Goal: Task Accomplishment & Management: Use online tool/utility

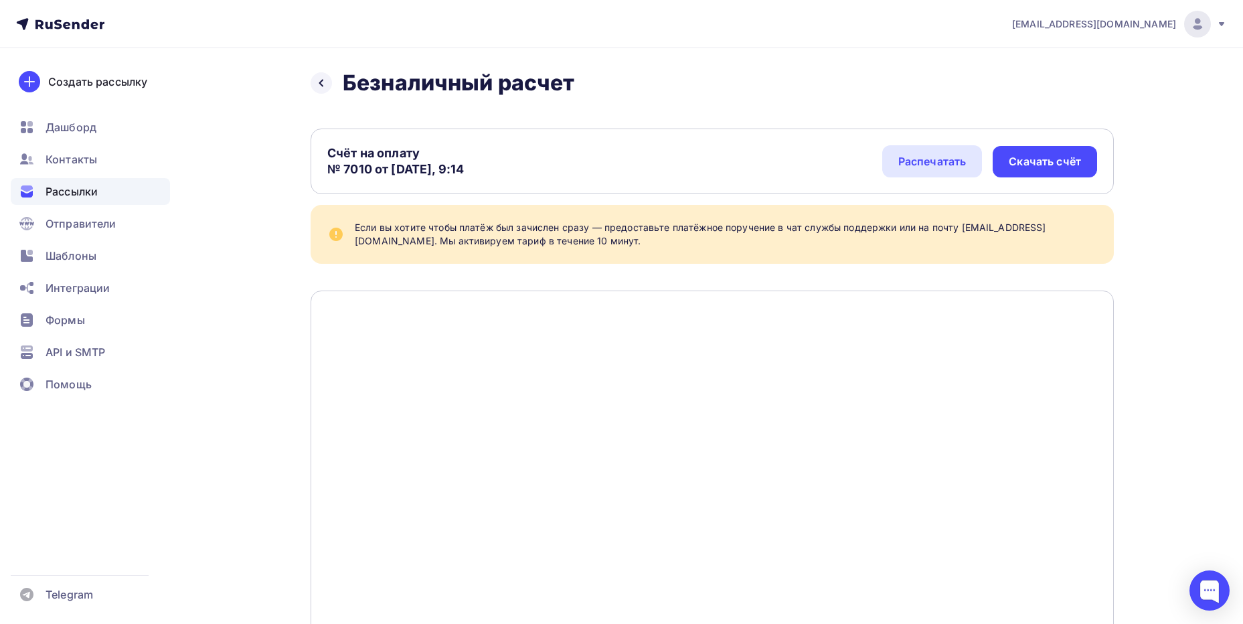
click at [82, 203] on div "Рассылки" at bounding box center [90, 191] width 159 height 27
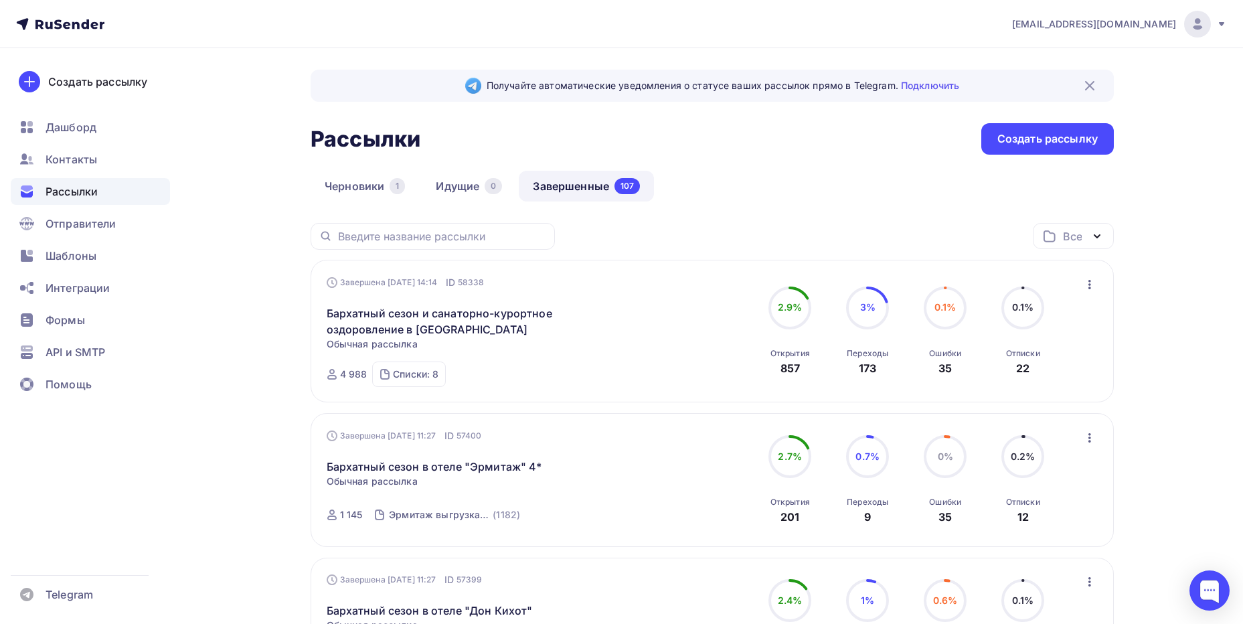
scroll to position [134, 0]
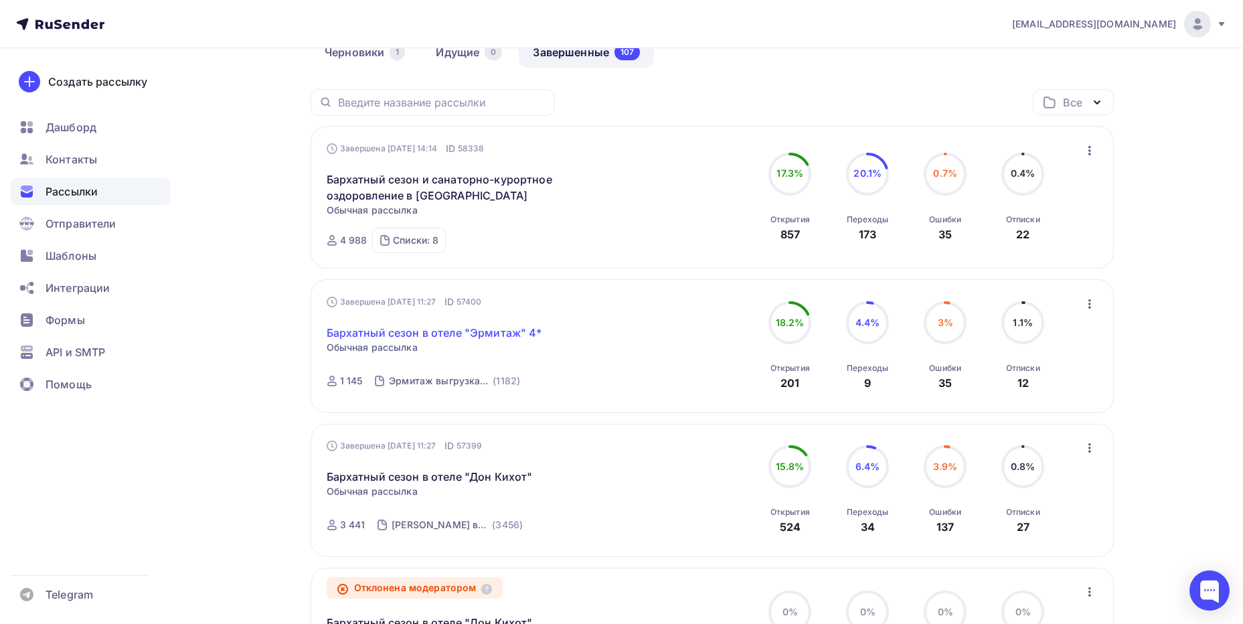
click at [500, 331] on link "Бархатный сезон в отеле "Эрмитаж" 4*" at bounding box center [434, 333] width 215 height 16
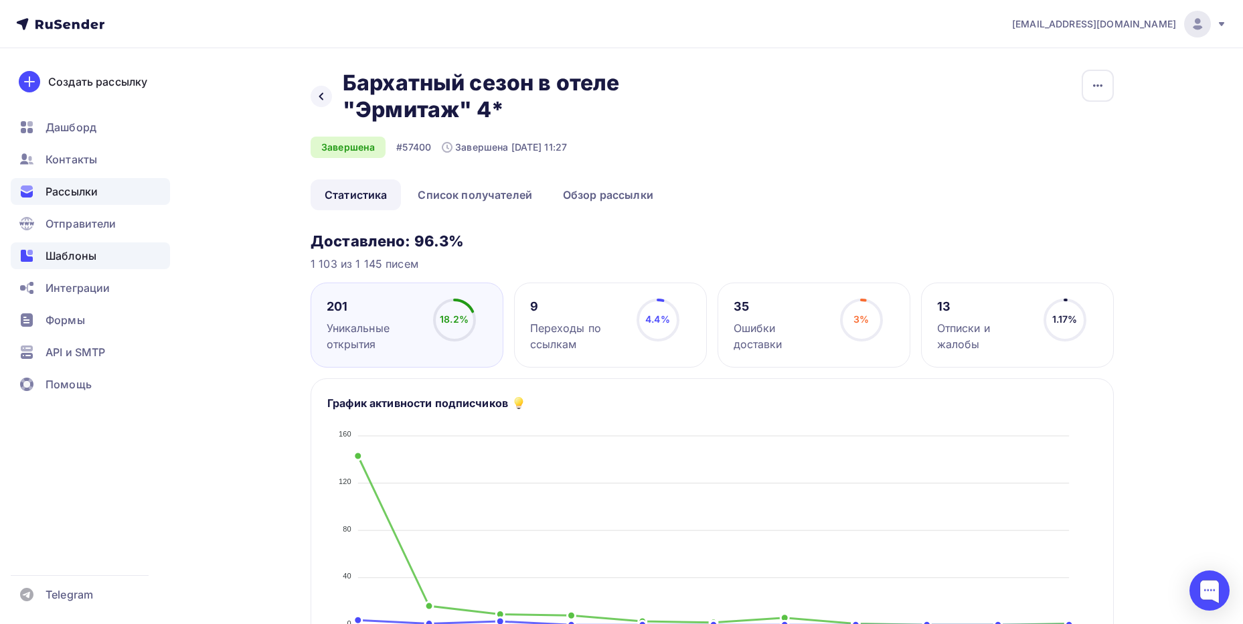
click at [63, 259] on span "Шаблоны" at bounding box center [71, 256] width 51 height 16
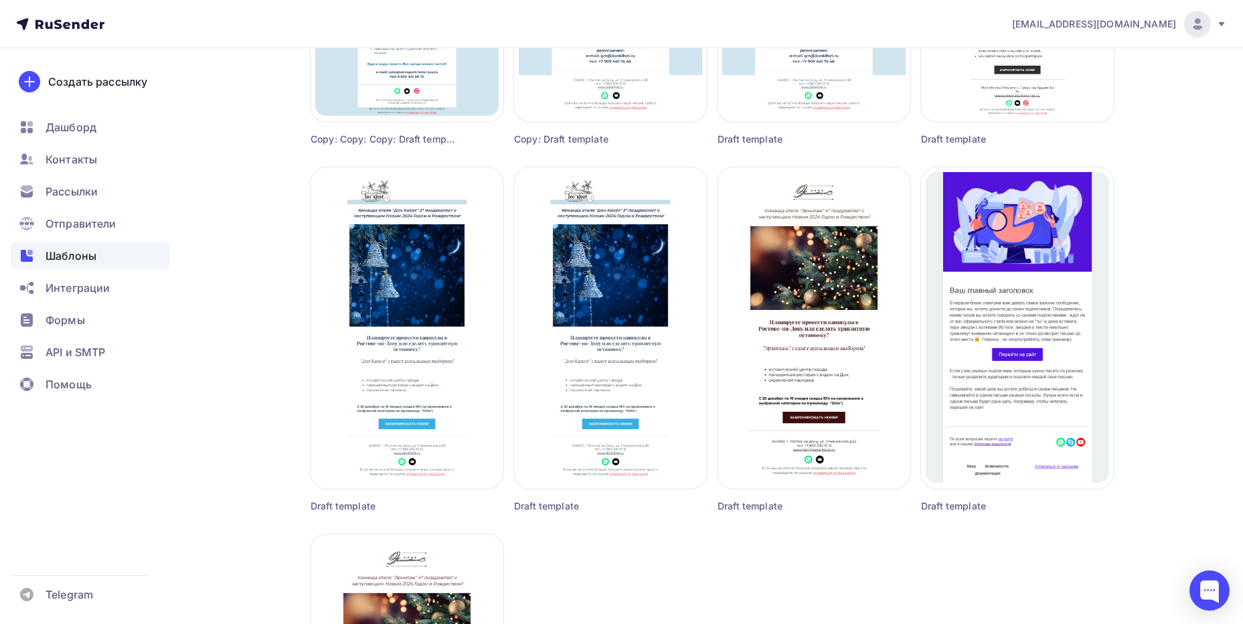
scroll to position [1142, 0]
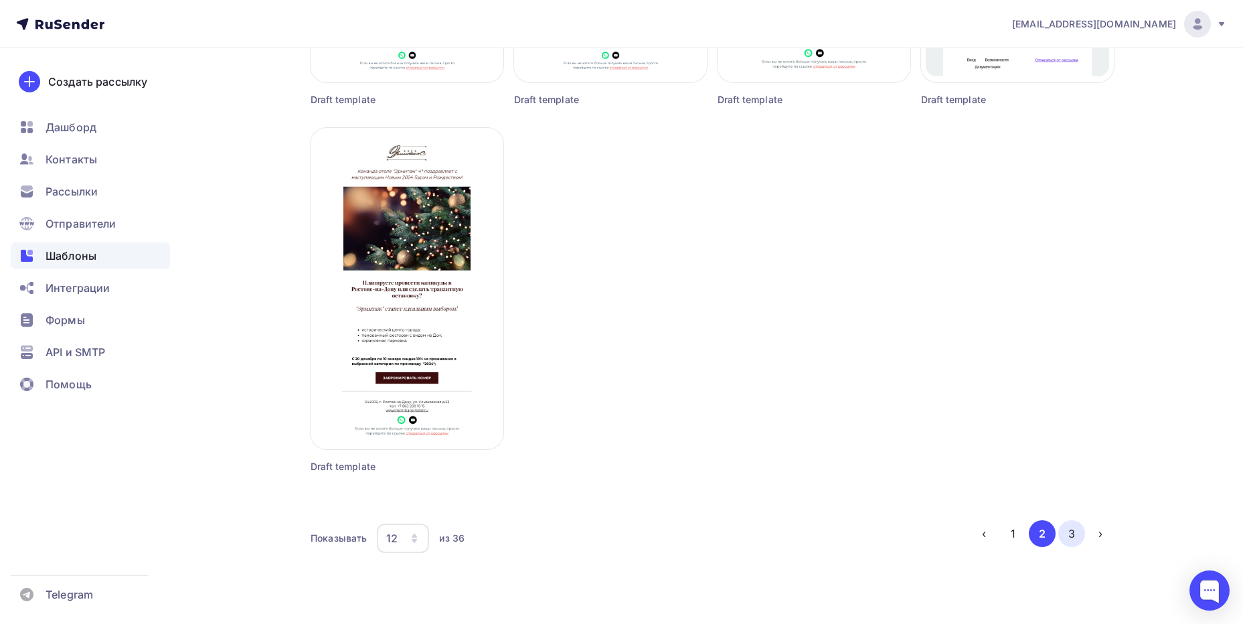
click at [1078, 532] on button "3" at bounding box center [1071, 533] width 27 height 27
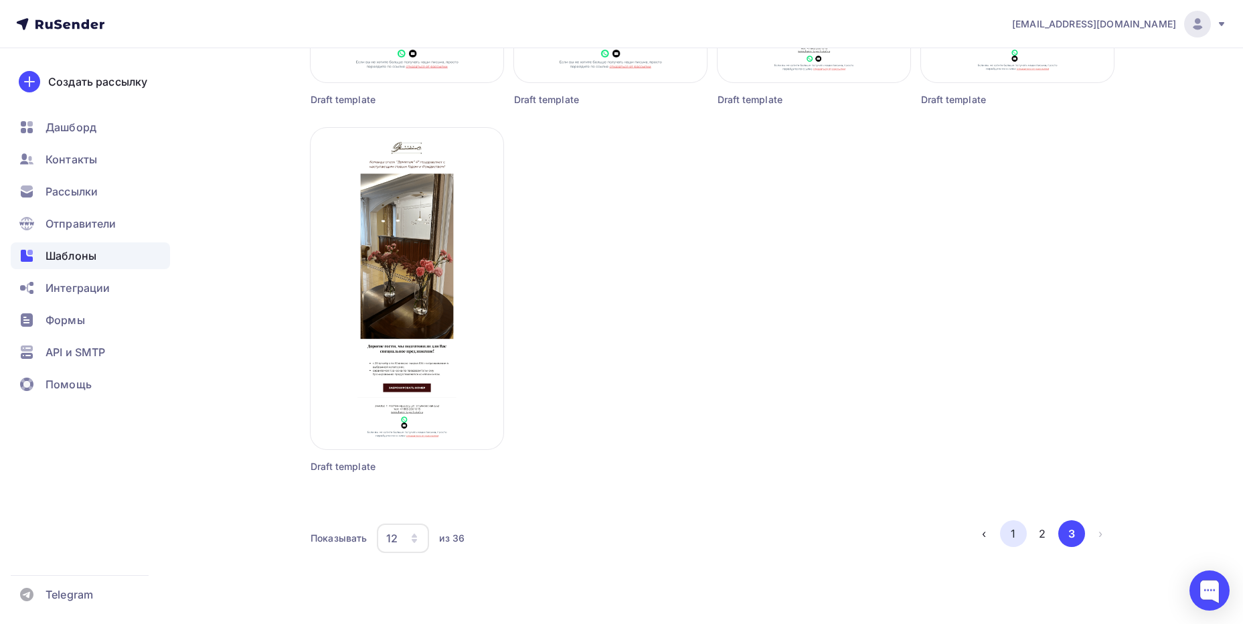
click at [1012, 540] on button "1" at bounding box center [1013, 533] width 27 height 27
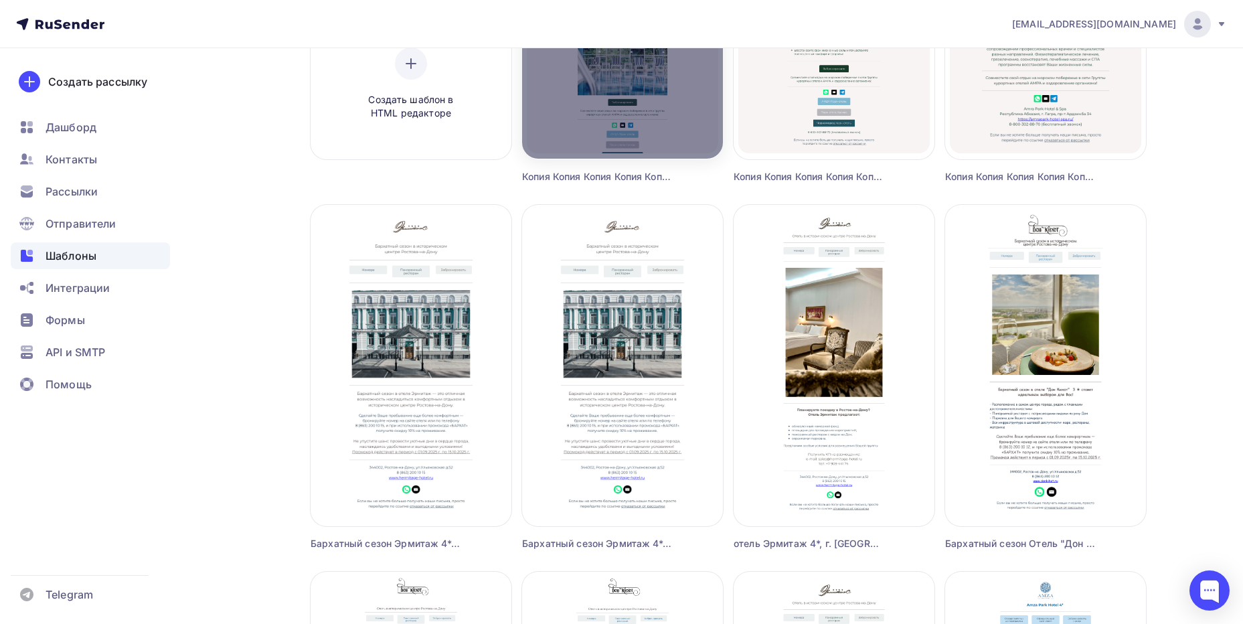
scroll to position [335, 0]
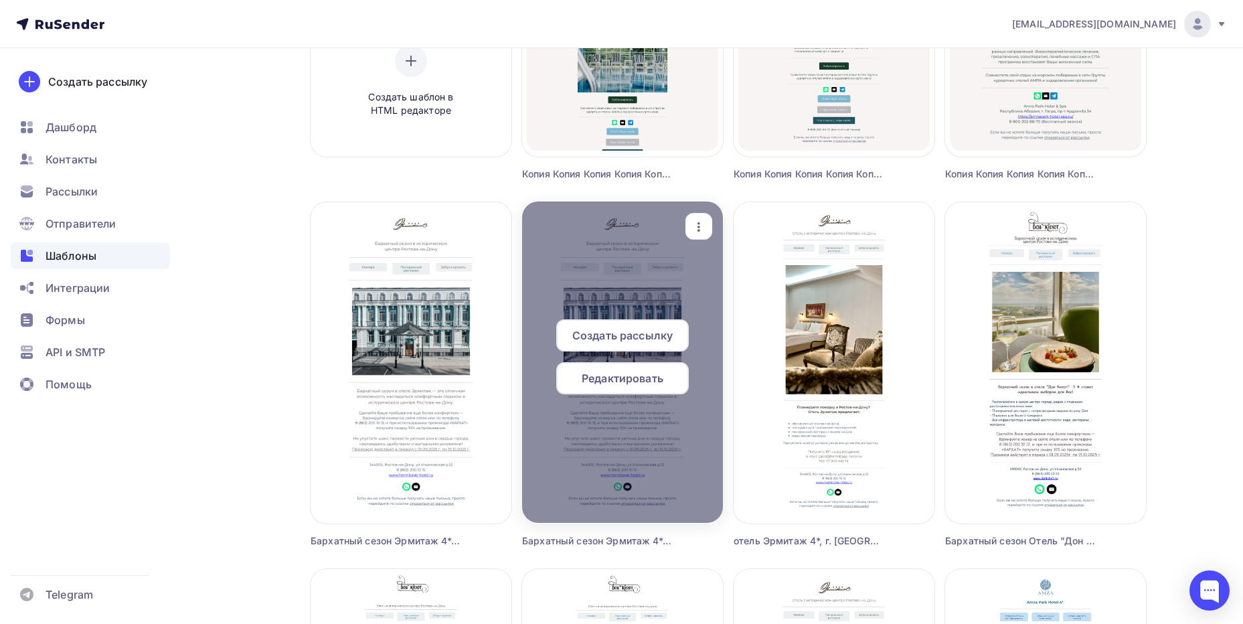
click at [702, 219] on icon "button" at bounding box center [699, 227] width 16 height 16
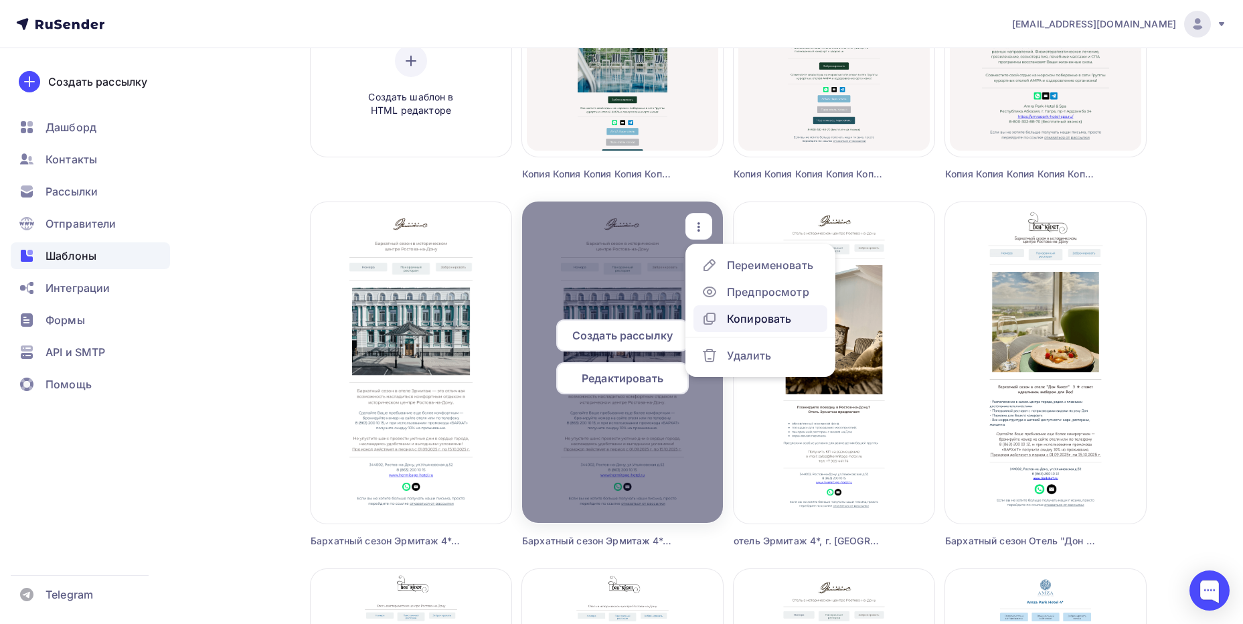
click at [735, 324] on div "Копировать" at bounding box center [759, 318] width 64 height 16
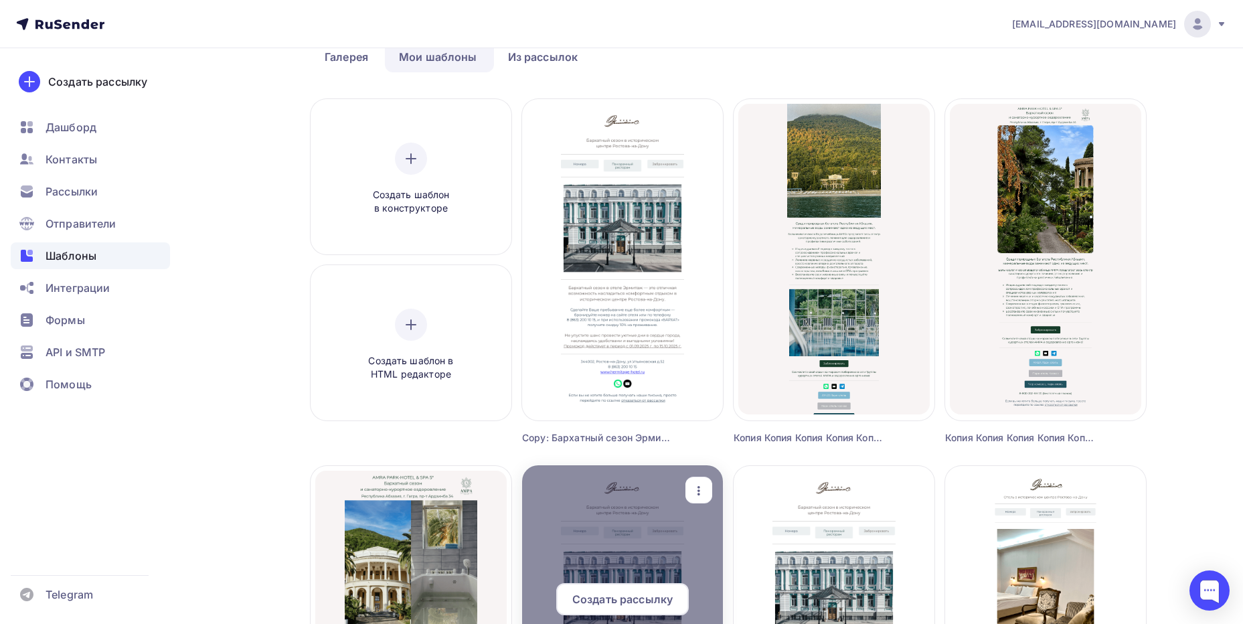
scroll to position [134, 0]
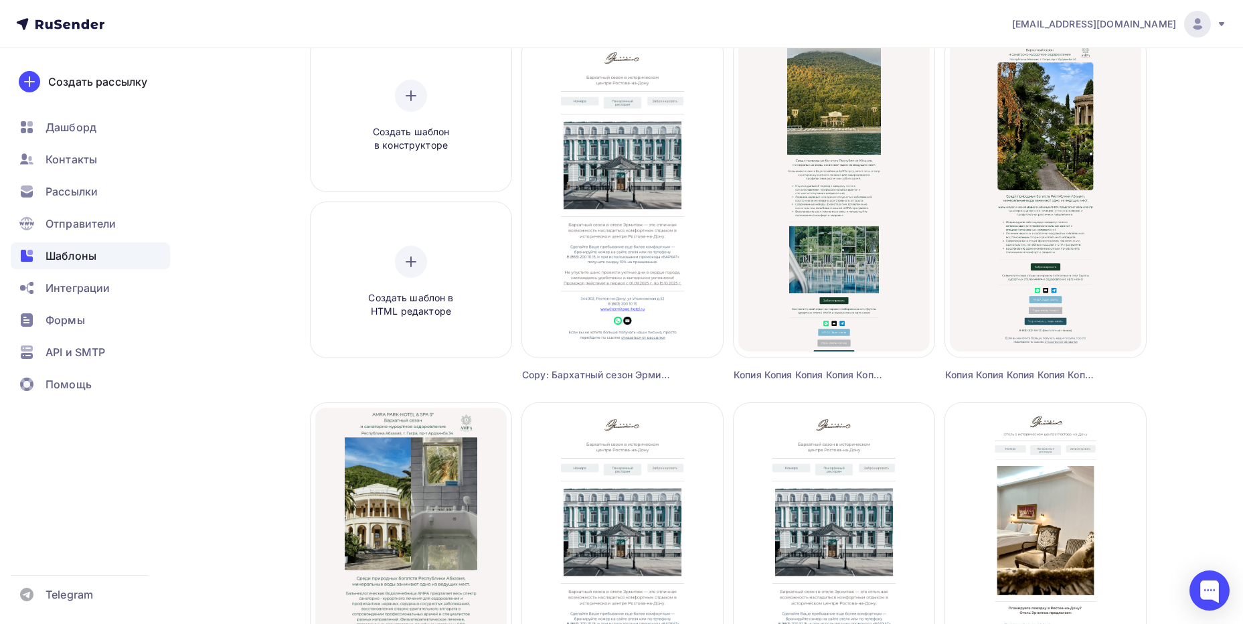
click at [646, 373] on div "Copy: Бархатный сезон Эрмитаж 4*, г. [GEOGRAPHIC_DATA]" at bounding box center [597, 374] width 151 height 13
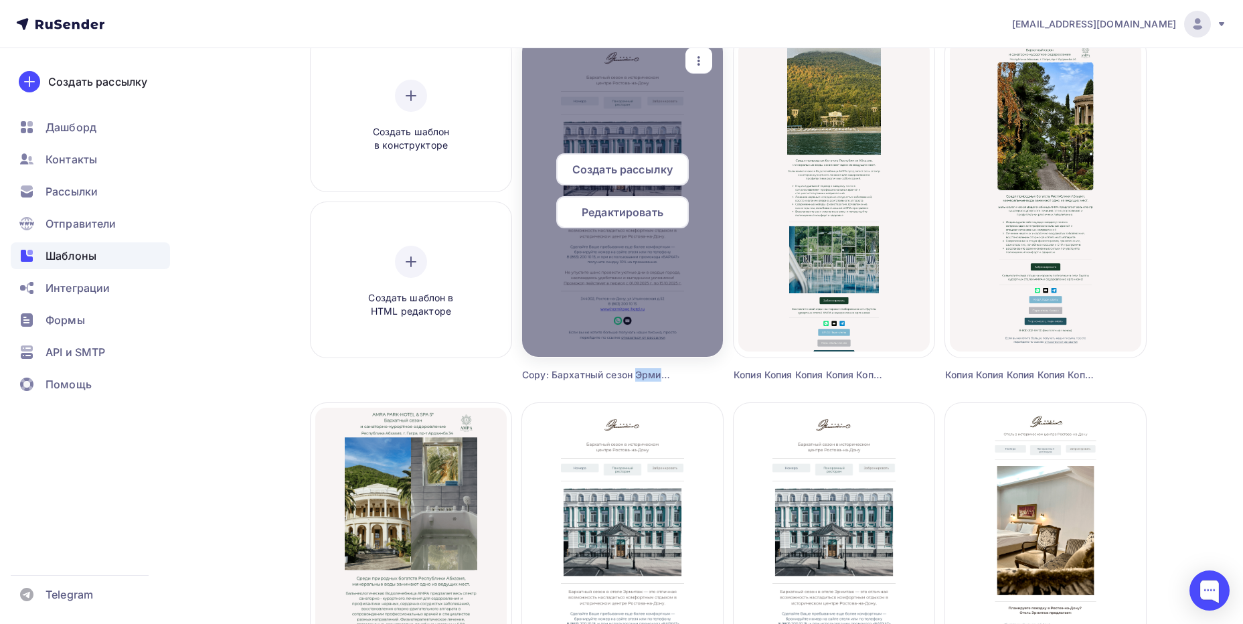
click at [705, 56] on icon "button" at bounding box center [699, 61] width 16 height 16
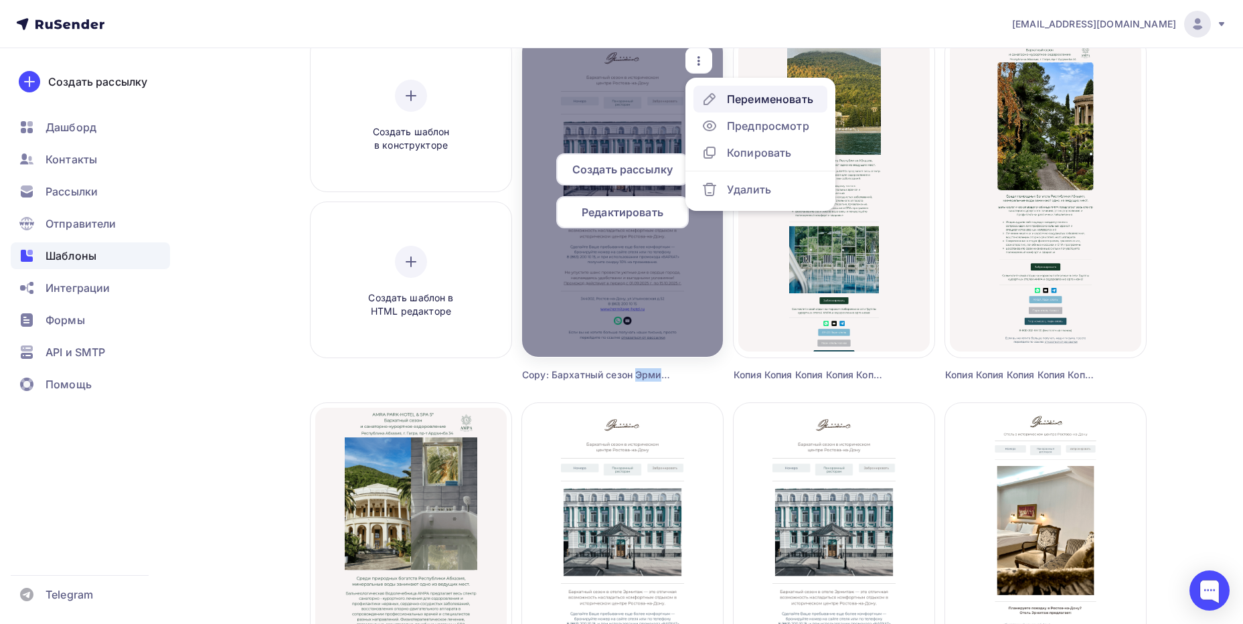
click at [743, 100] on div "Переименовать" at bounding box center [770, 99] width 86 height 16
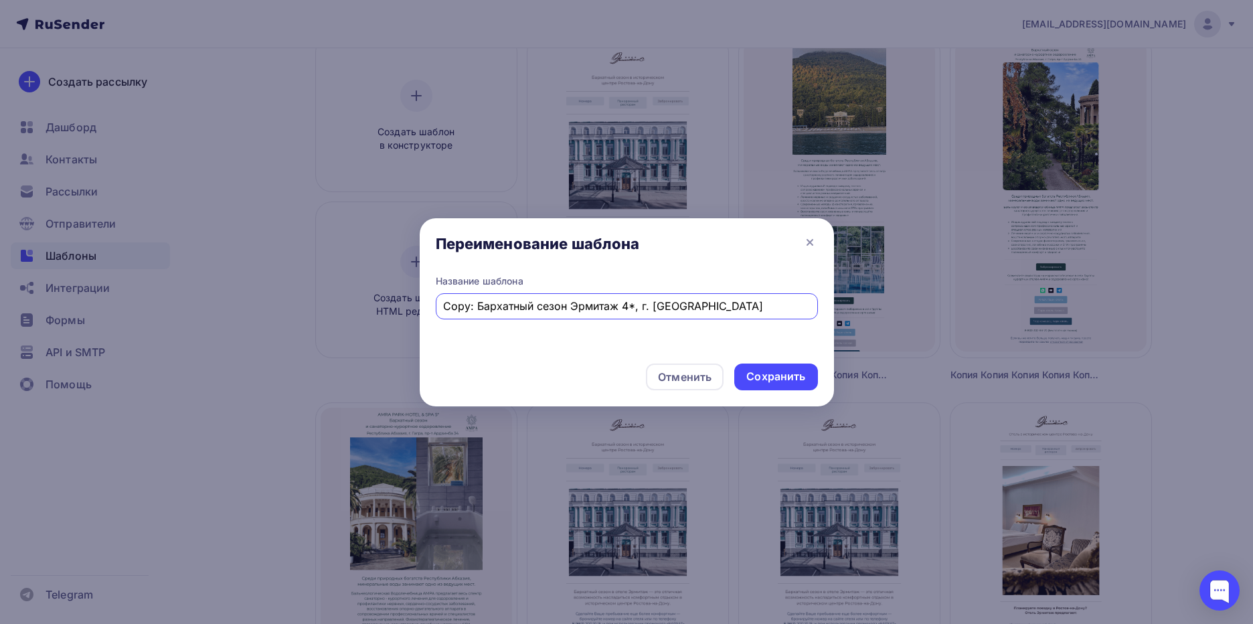
drag, startPoint x: 751, startPoint y: 302, endPoint x: 709, endPoint y: 302, distance: 42.2
click at [748, 302] on input "Copy: Бархатный сезон Эрмитаж 4*, г. [GEOGRAPHIC_DATA]" at bounding box center [626, 306] width 367 height 16
drag, startPoint x: 565, startPoint y: 304, endPoint x: 416, endPoint y: 306, distance: 149.2
click at [416, 306] on div "Переименование шаблона Название шаблона Copy: Бархатный сезон Эрмитаж 4*, г. [G…" at bounding box center [626, 312] width 1253 height 624
click at [543, 306] on input "Отели Эрмитаж 4*, г. [GEOGRAPHIC_DATA]" at bounding box center [626, 306] width 367 height 16
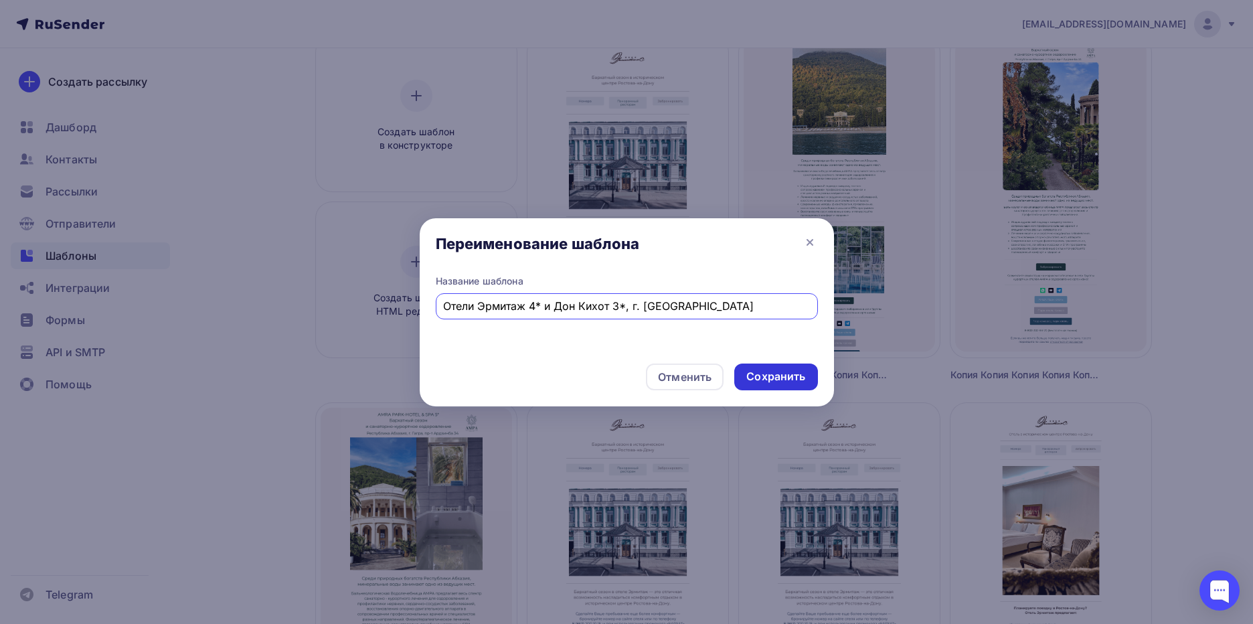
type input "Отели Эрмитаж 4* и Дон Кихот 3*, г. [GEOGRAPHIC_DATA]"
click at [796, 379] on div "Сохранить" at bounding box center [775, 376] width 59 height 15
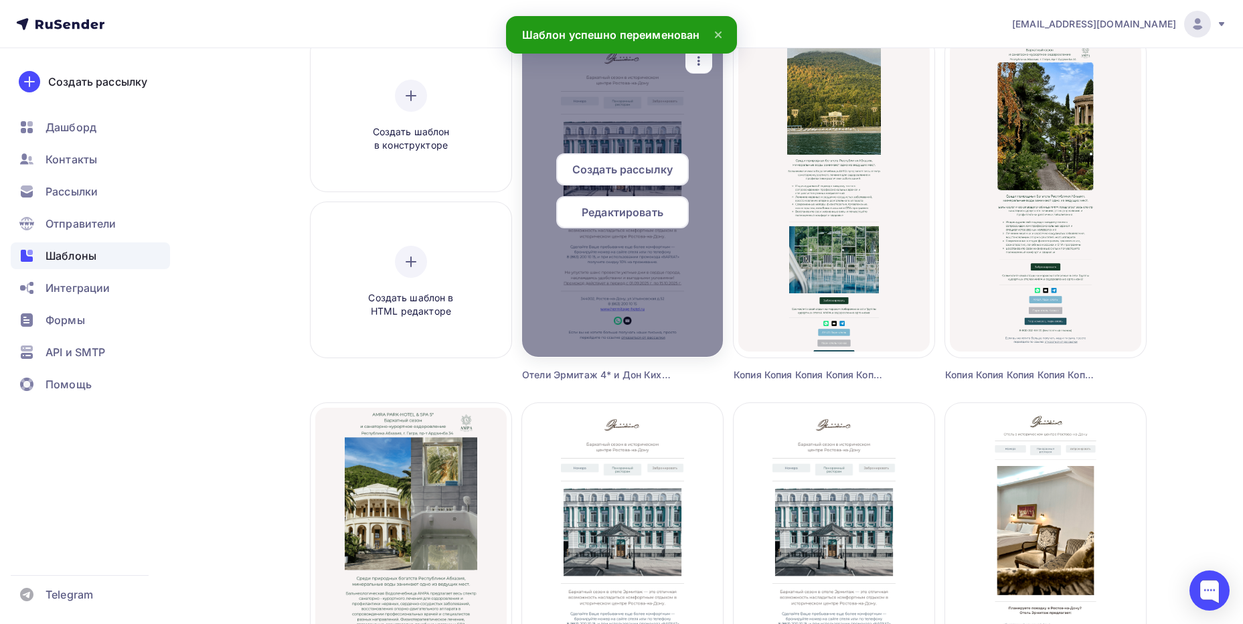
click at [653, 318] on div at bounding box center [622, 195] width 201 height 321
click at [638, 224] on div "Редактировать" at bounding box center [622, 212] width 132 height 32
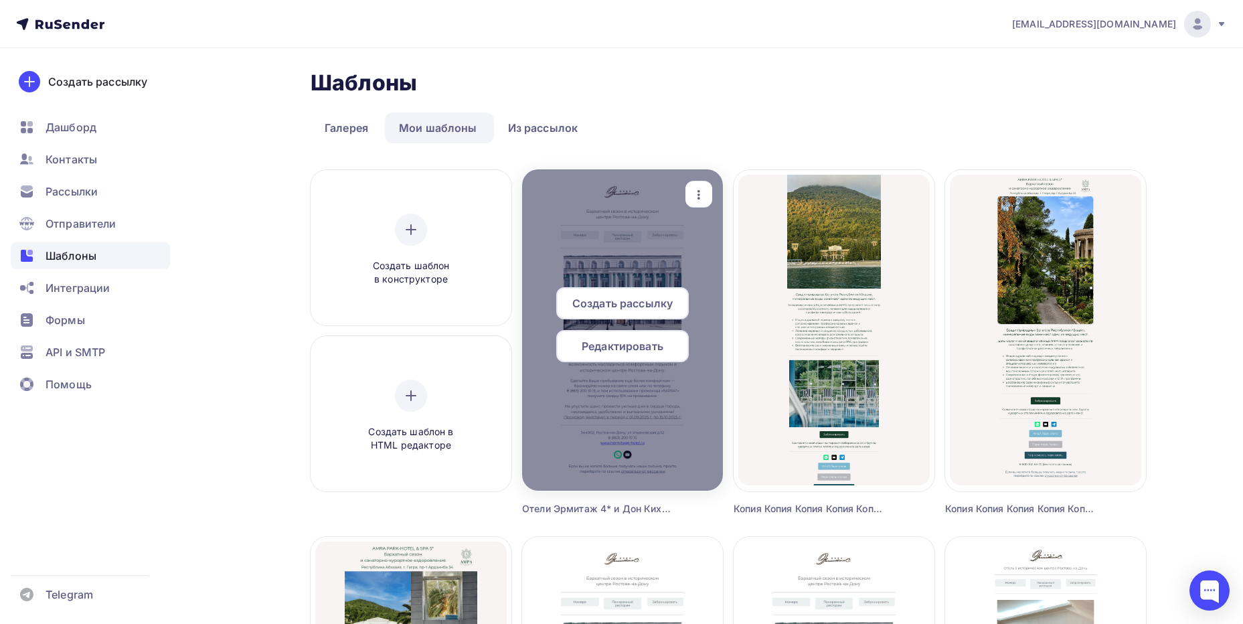
click at [605, 337] on div "Редактировать" at bounding box center [622, 346] width 132 height 32
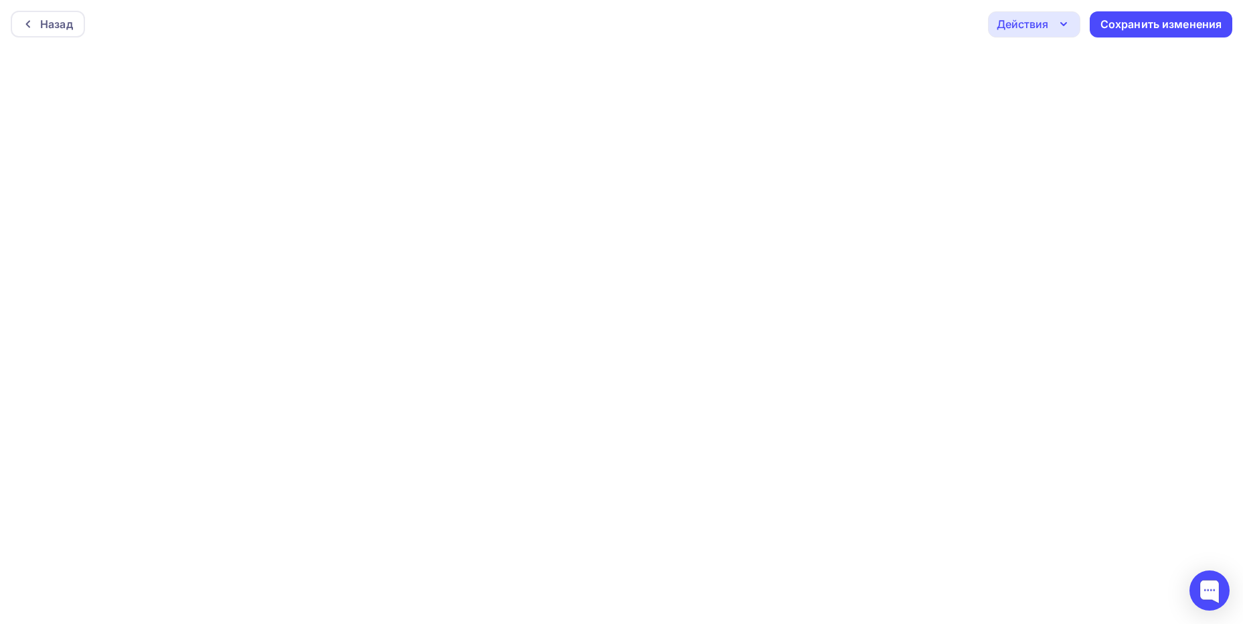
click at [569, 47] on div "Назад Действия Отправить тестовое письмо Предпросмотр Выйти без сохранения Сохр…" at bounding box center [621, 24] width 1243 height 48
click at [1067, 14] on icon "button" at bounding box center [1063, 21] width 16 height 16
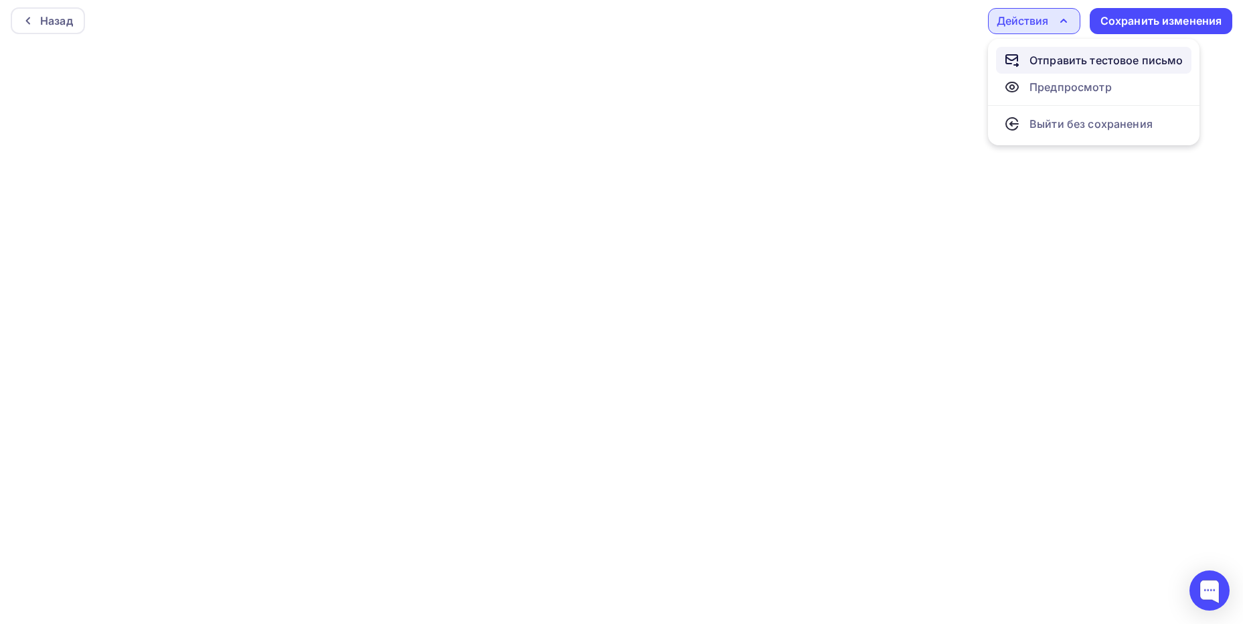
click at [1071, 52] on link "Отправить тестовое письмо" at bounding box center [1093, 60] width 195 height 27
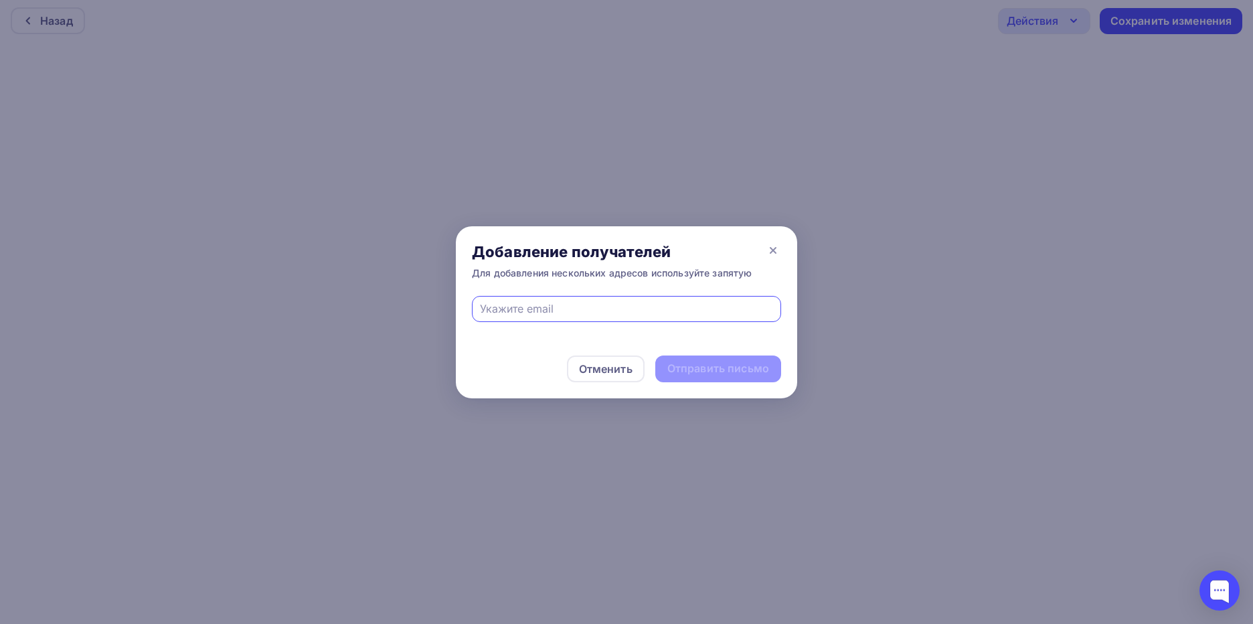
type input "[EMAIL_ADDRESS][DOMAIN_NAME]"
click at [691, 374] on div "Отправить письмо" at bounding box center [718, 368] width 102 height 15
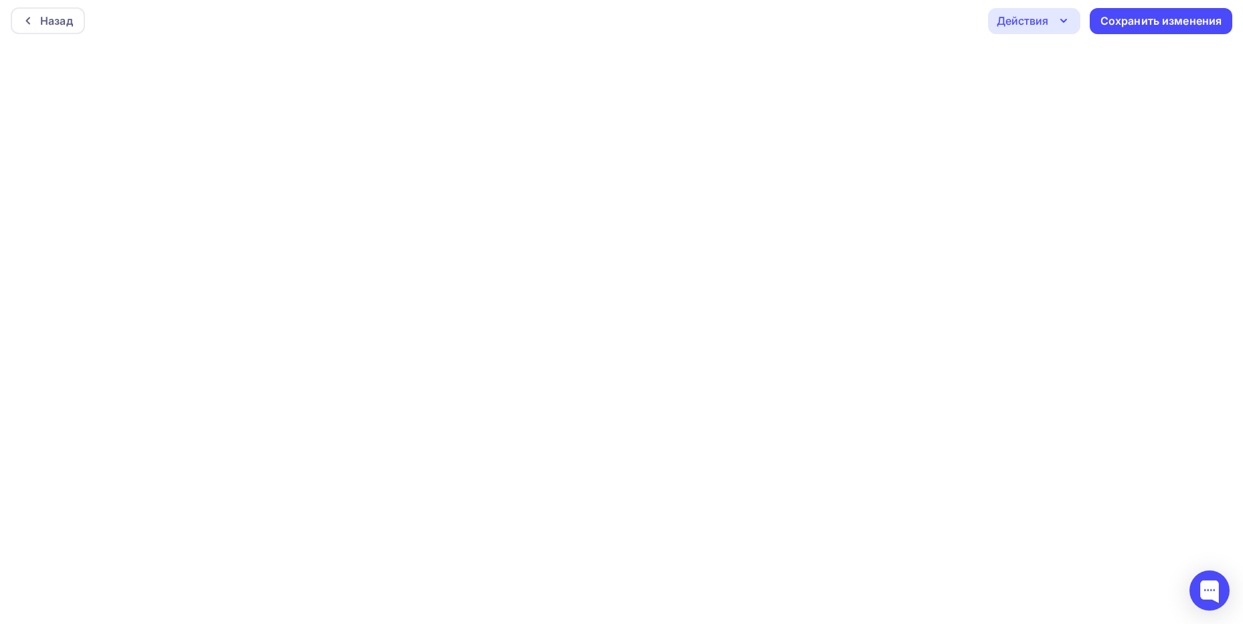
click at [1069, 20] on icon "button" at bounding box center [1063, 21] width 16 height 16
click at [1055, 56] on div "Отправить тестовое письмо" at bounding box center [1106, 60] width 154 height 16
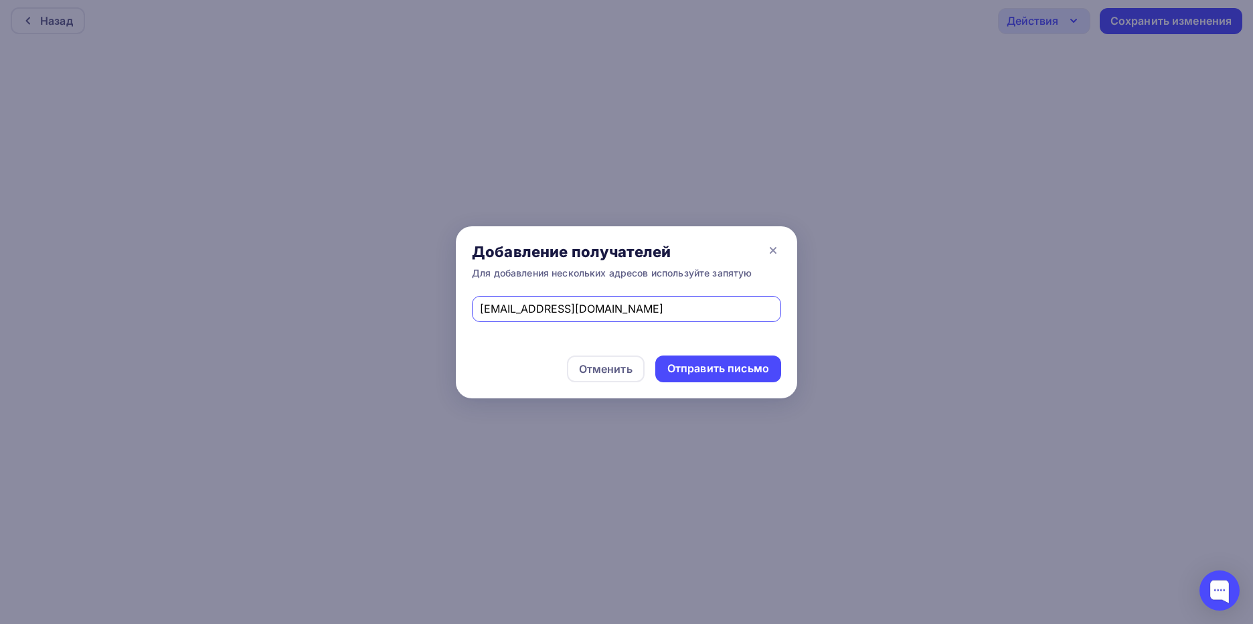
type input "[EMAIL_ADDRESS][DOMAIN_NAME]"
click at [702, 355] on div "Отменить Отправить письмо" at bounding box center [626, 368] width 341 height 59
click at [745, 373] on div "Отправить письмо" at bounding box center [718, 368] width 102 height 15
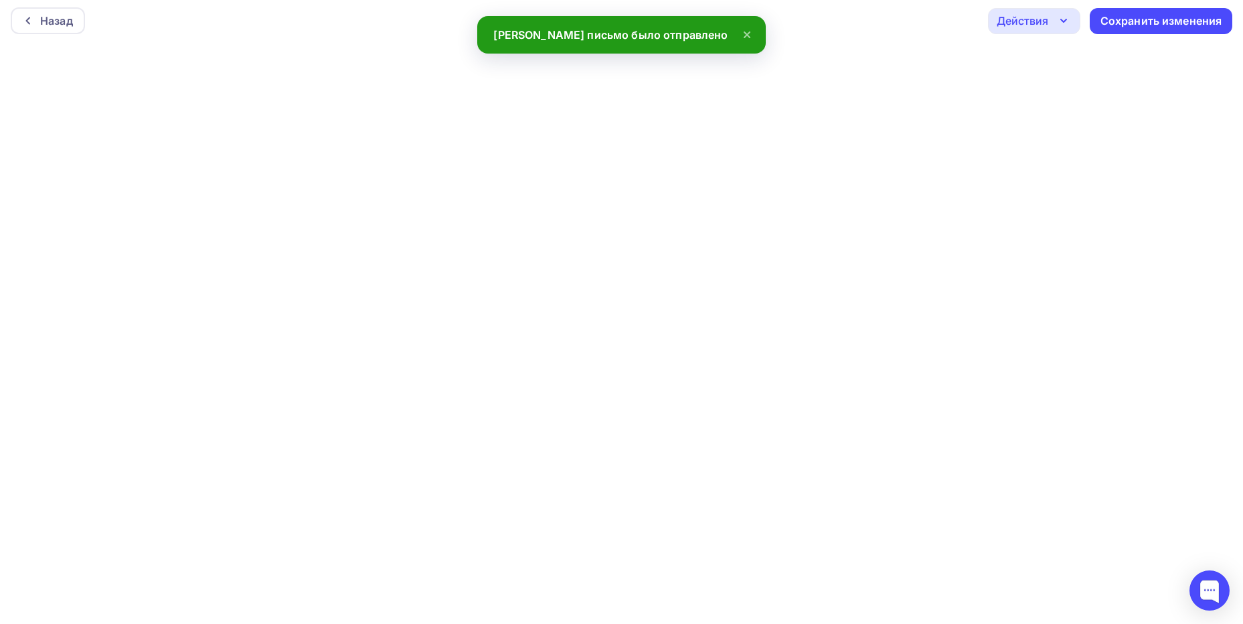
click at [1073, 13] on div "Действия" at bounding box center [1034, 21] width 92 height 26
click at [1082, 63] on div "Отправить тестовое письмо" at bounding box center [1106, 60] width 154 height 16
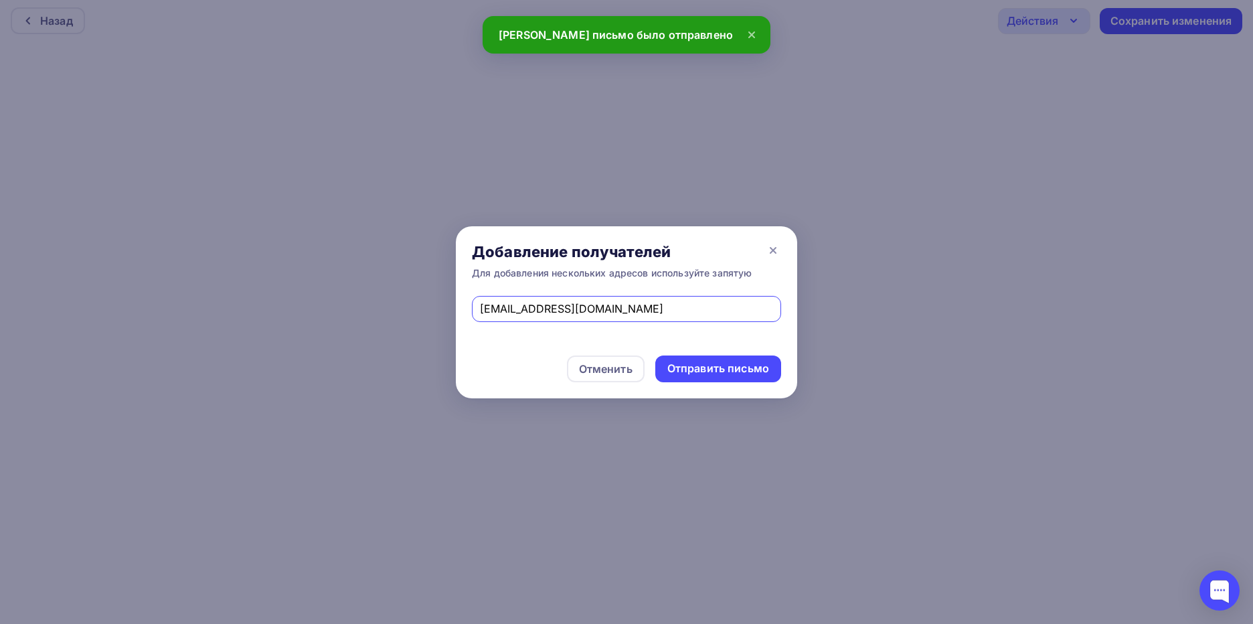
type input "[EMAIL_ADDRESS][DOMAIN_NAME]"
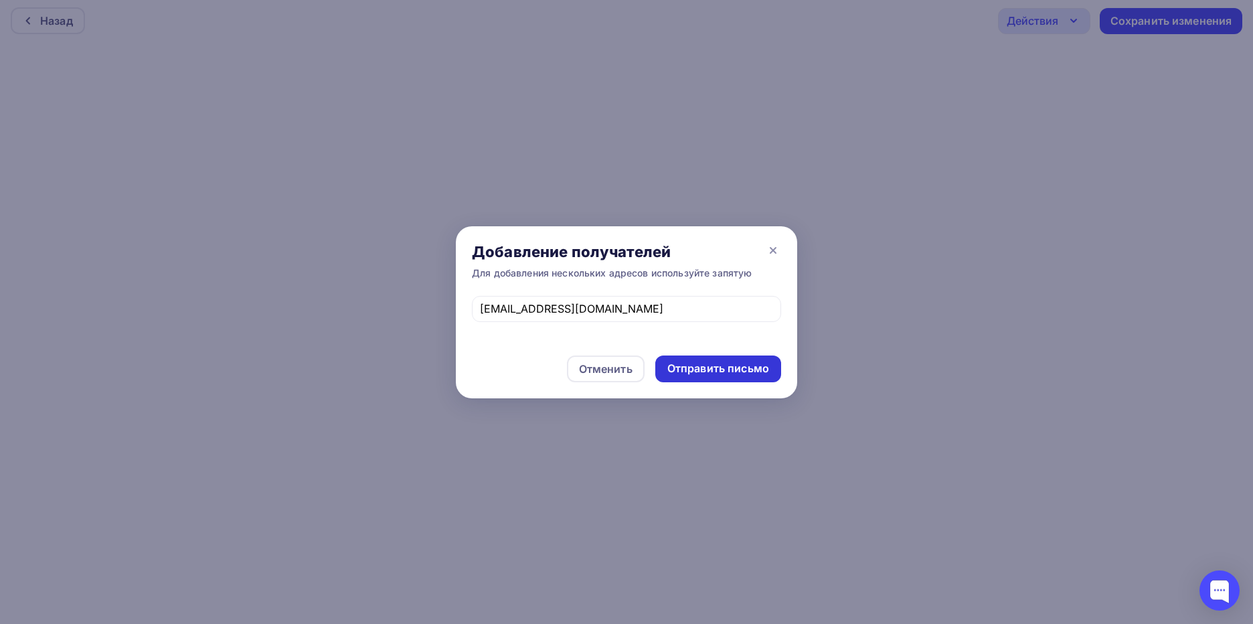
click at [757, 371] on div "Отправить письмо" at bounding box center [718, 368] width 102 height 15
